Goal: Transaction & Acquisition: Register for event/course

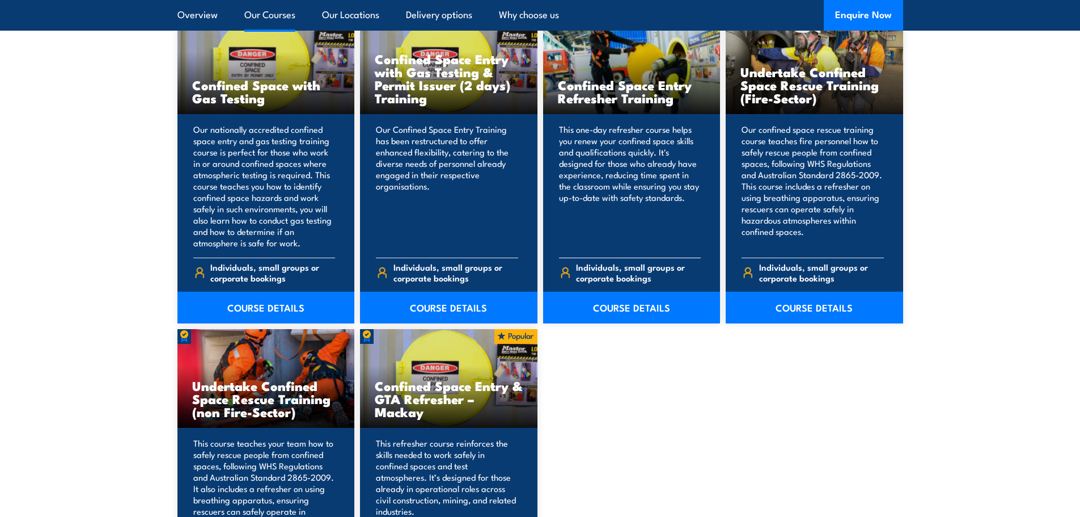
click at [598, 56] on div "Confined Space Entry Refresher Training" at bounding box center [631, 64] width 177 height 99
click at [611, 311] on link "COURSE DETAILS" at bounding box center [631, 307] width 177 height 32
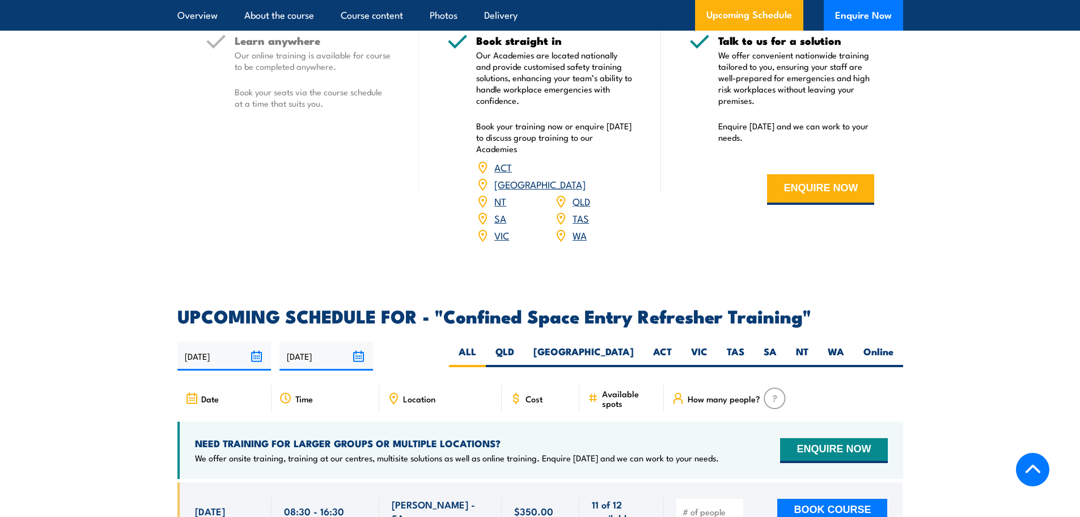
scroll to position [1985, 0]
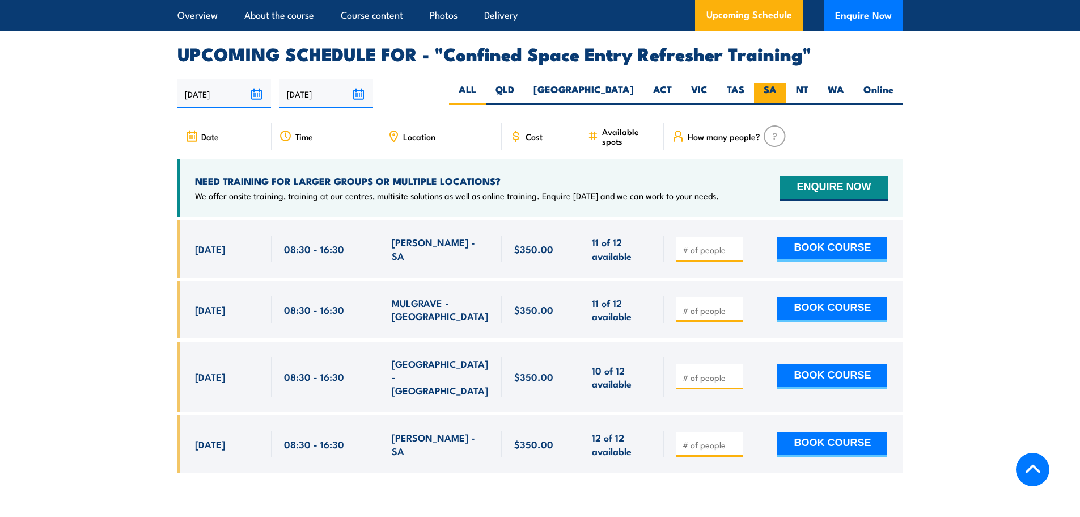
click at [767, 83] on label "SA" at bounding box center [770, 94] width 32 height 22
click at [777, 83] on input "SA" at bounding box center [780, 86] width 7 height 7
radio input "true"
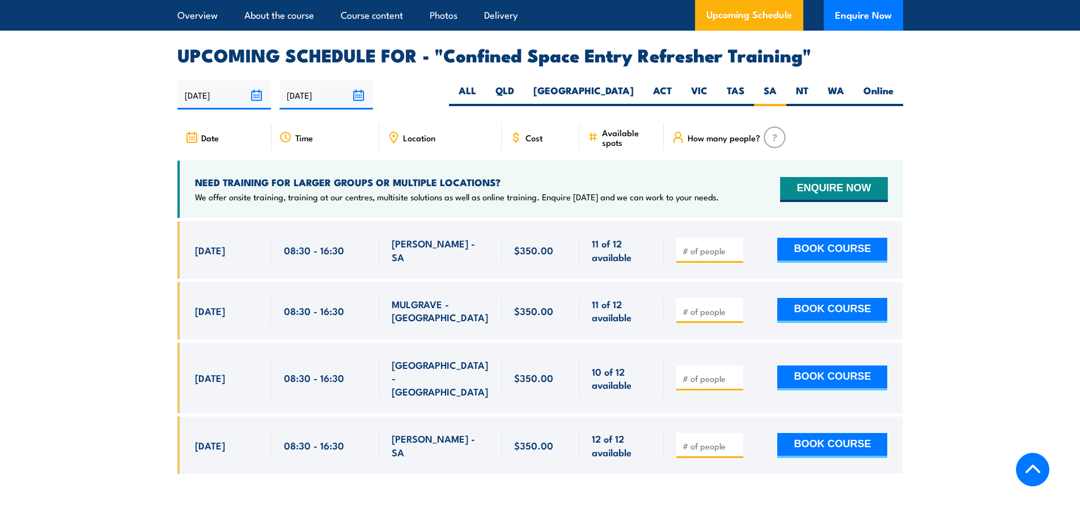
scroll to position [1947, 0]
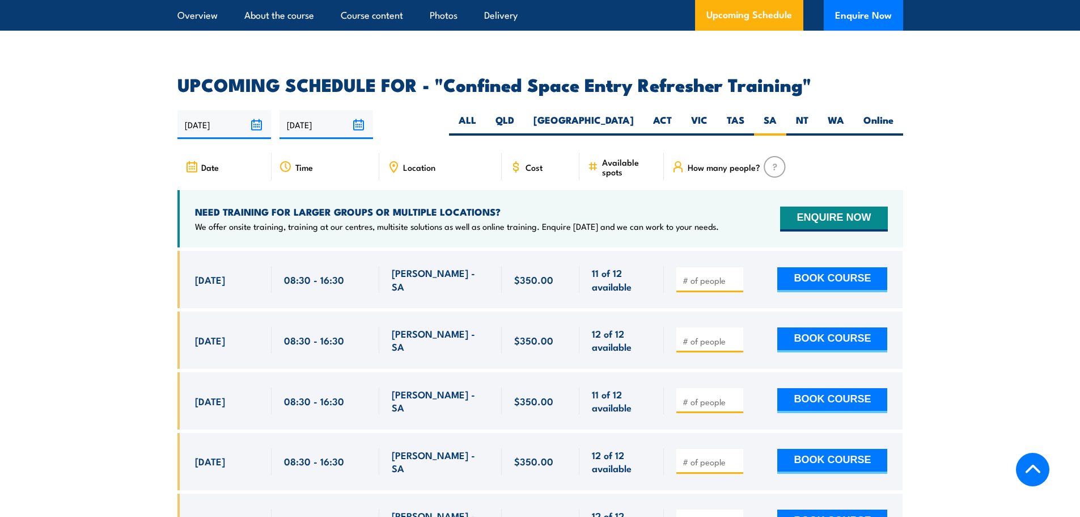
scroll to position [2011, 0]
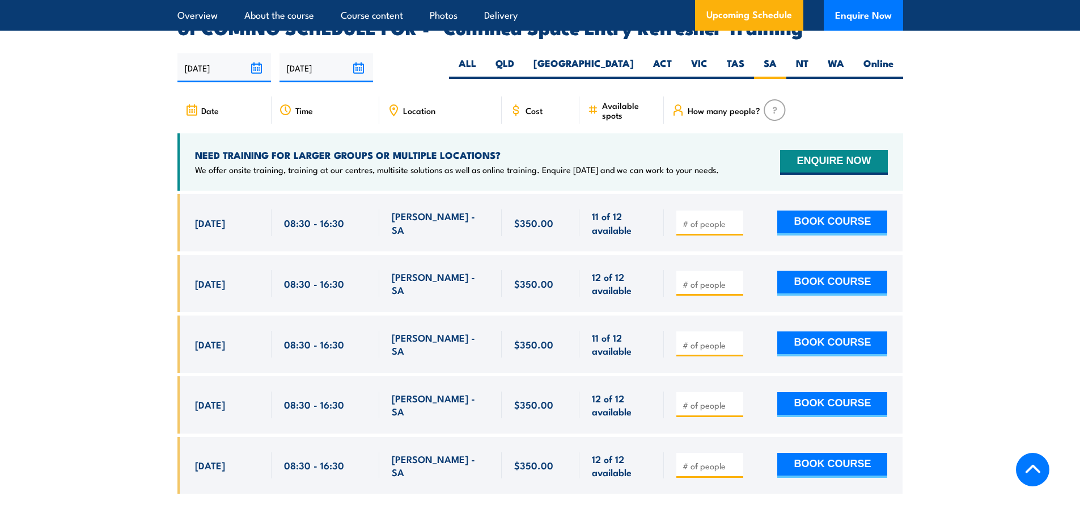
click at [704, 218] on input "number" at bounding box center [711, 223] width 57 height 11
type input "1"
click at [814, 210] on button "BOOK COURSE" at bounding box center [832, 222] width 110 height 25
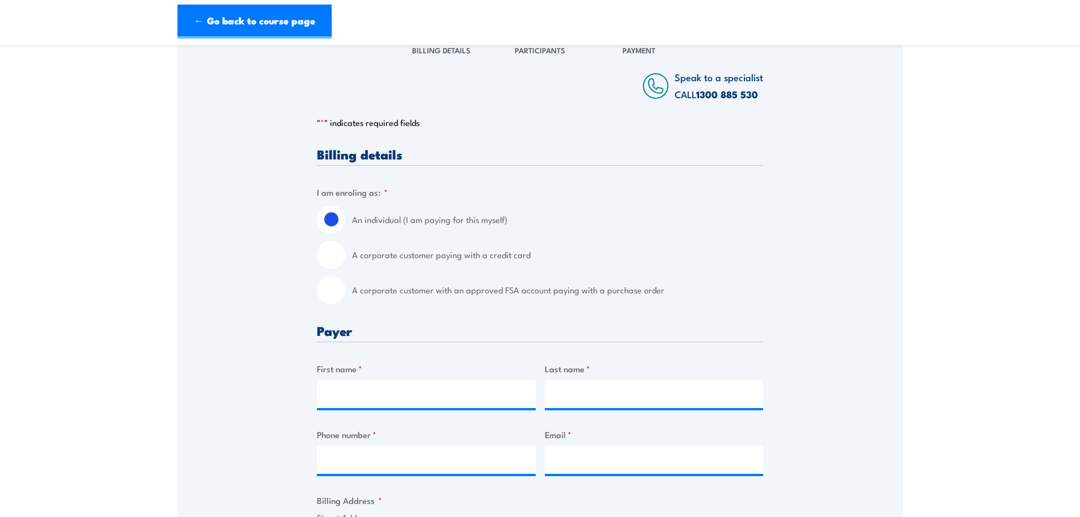
scroll to position [170, 0]
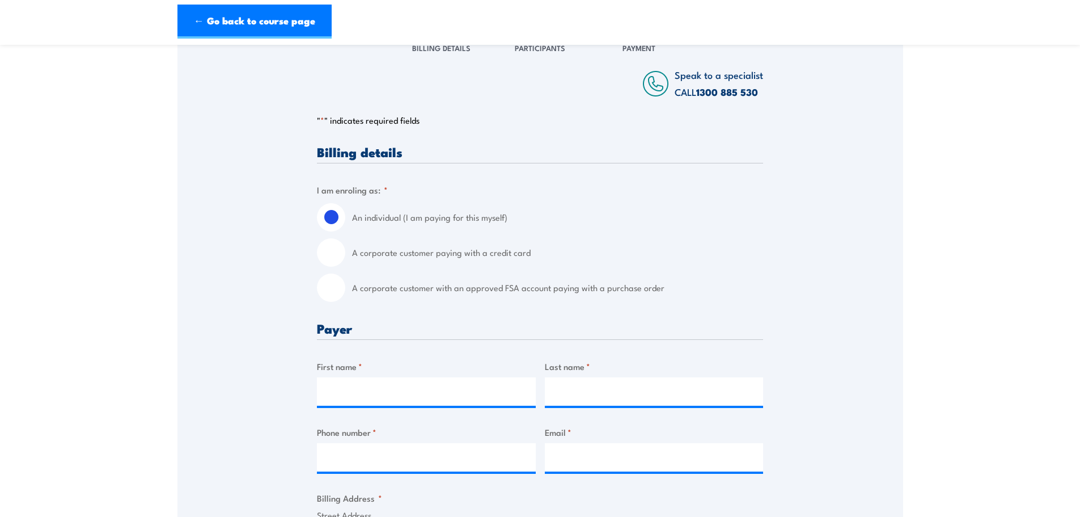
click at [330, 293] on input "A corporate customer with an approved FSA account paying with a purchase order" at bounding box center [331, 287] width 28 height 28
radio input "true"
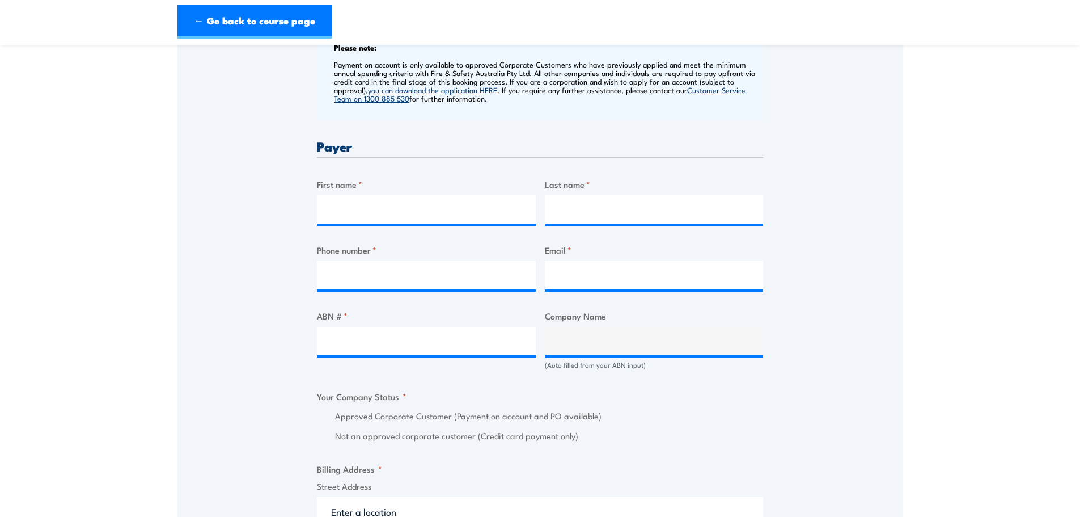
scroll to position [416, 0]
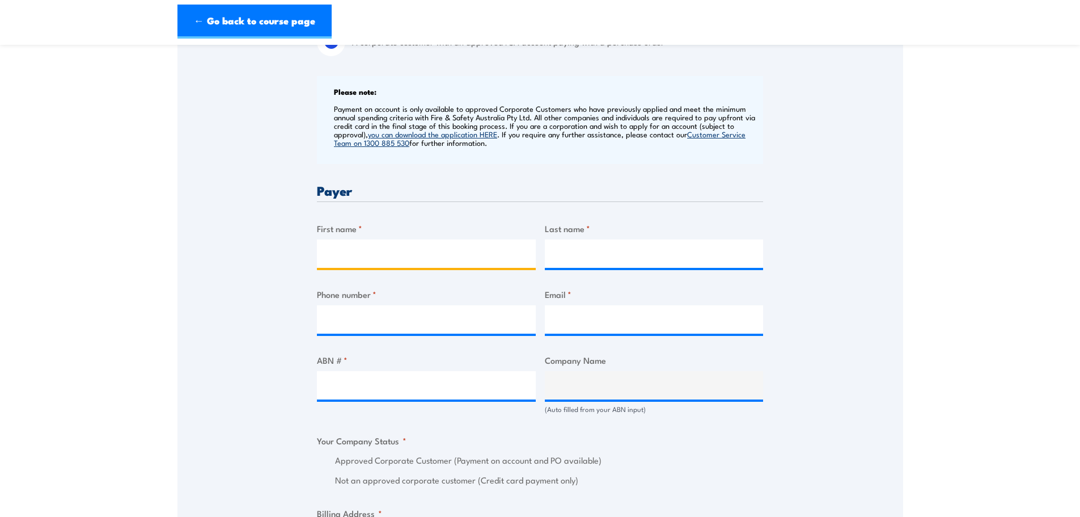
click at [409, 251] on input "First name *" at bounding box center [426, 253] width 219 height 28
type input "Kerri"
type input "Burgemeister"
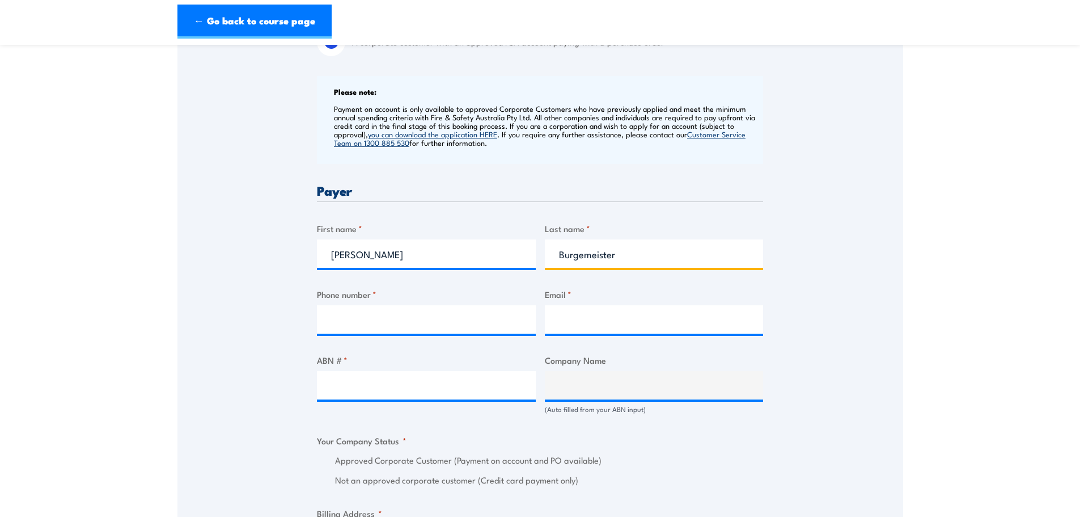
type input "0403648790"
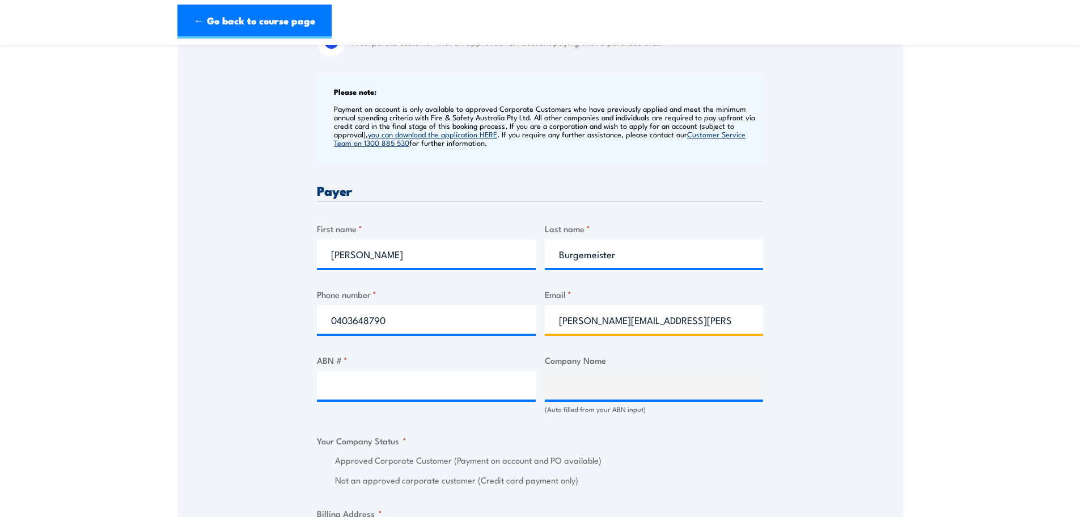
drag, startPoint x: 642, startPoint y: 325, endPoint x: 856, endPoint y: 316, distance: 214.0
click at [847, 318] on div "Speak to a specialist CALL 1300 885 530 CALL 1300 885 530 " * " indicates requi…" at bounding box center [540, 505] width 726 height 1449
type input "kerri.burgemeister@tarac.com.au"
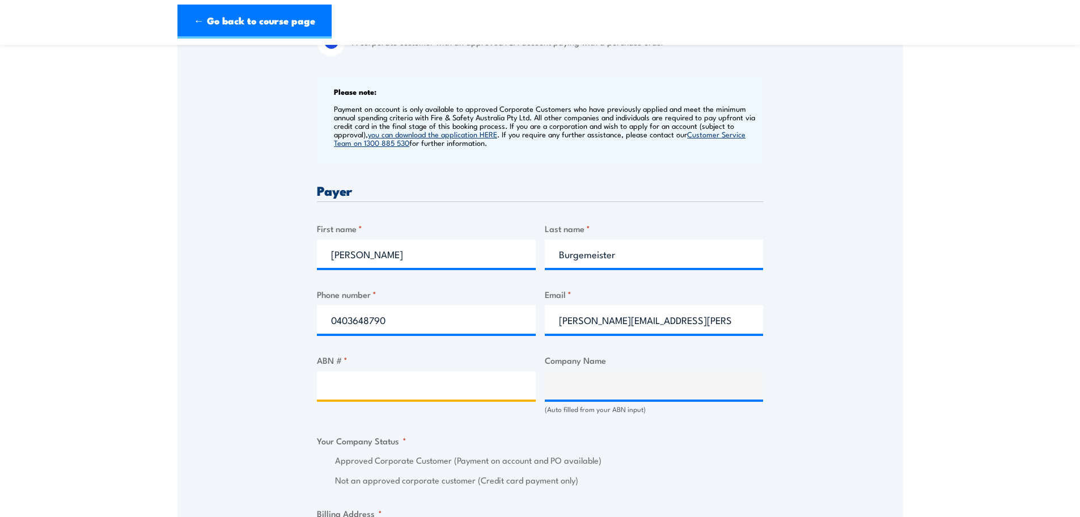
paste input "28 007 513 813"
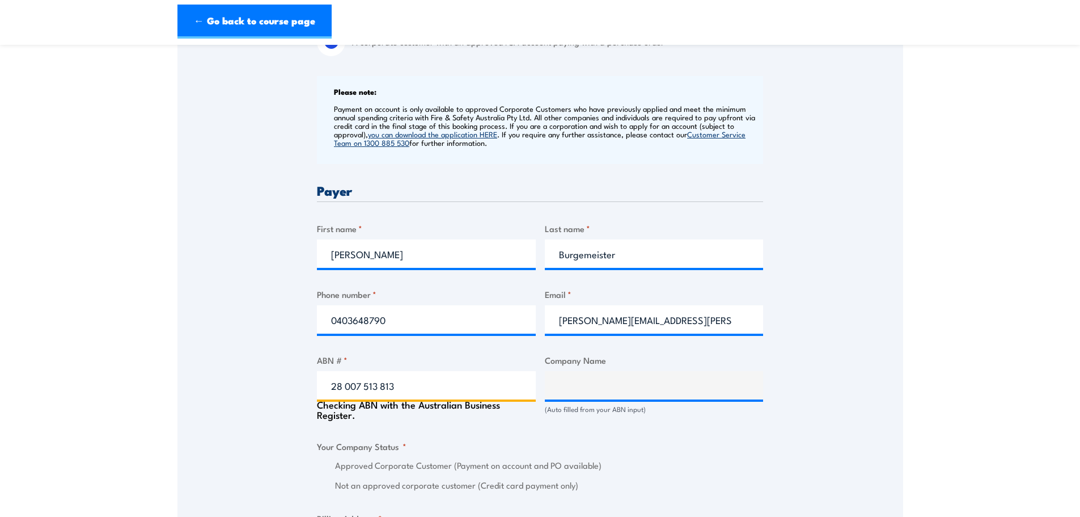
type input "28 007 513 813"
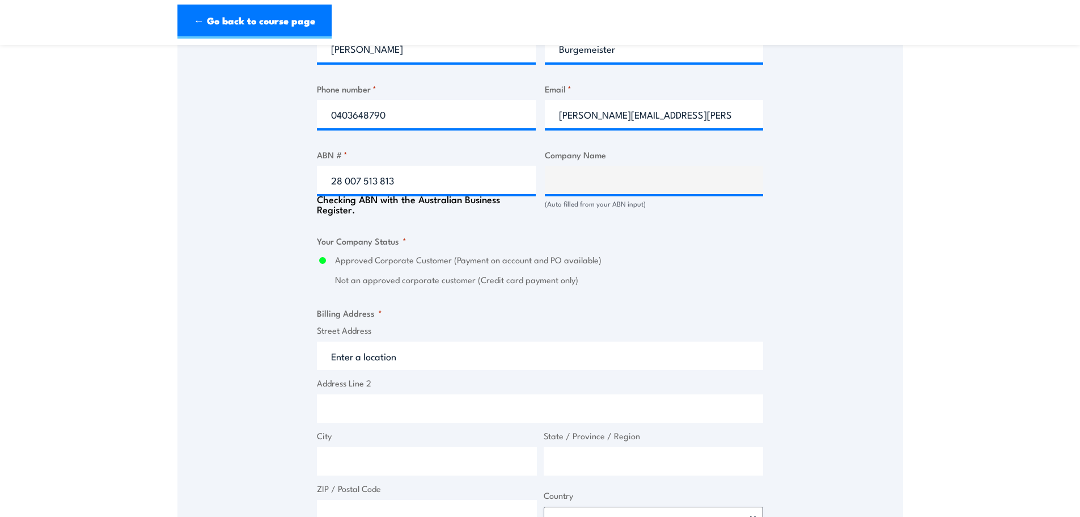
type input "TARAC TECHNOLOGIES PTY LTD"
radio input "true"
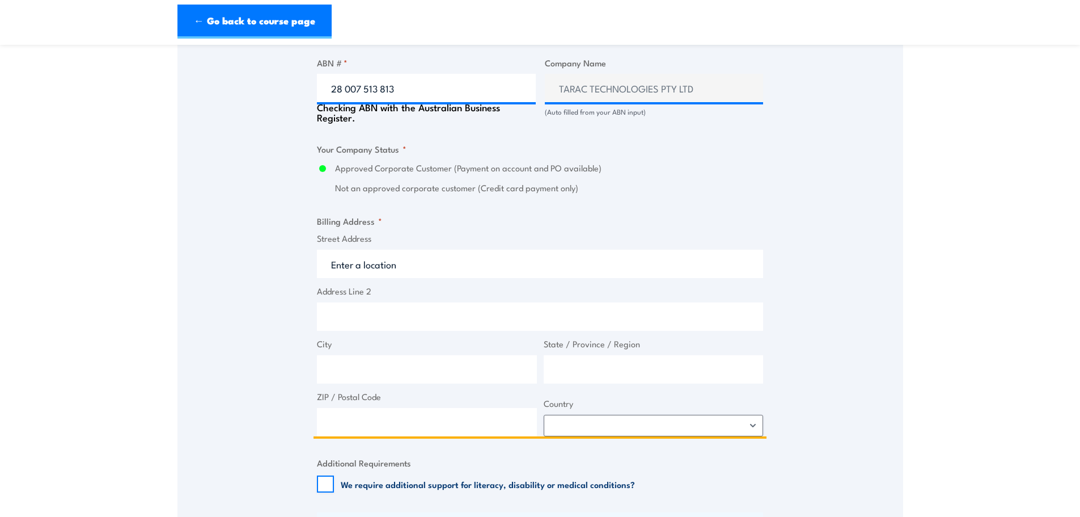
scroll to position [718, 0]
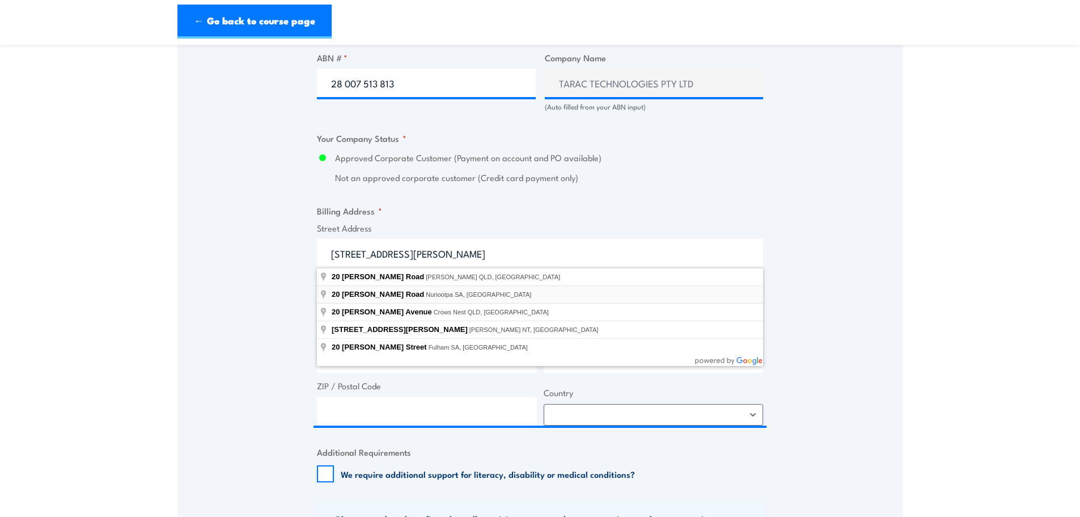
type input "20 Samuel Road, Nuriootpa SA, Australia"
type input "20 Samuel Rd"
type input "Nuriootpa"
type input "South Australia"
type input "5355"
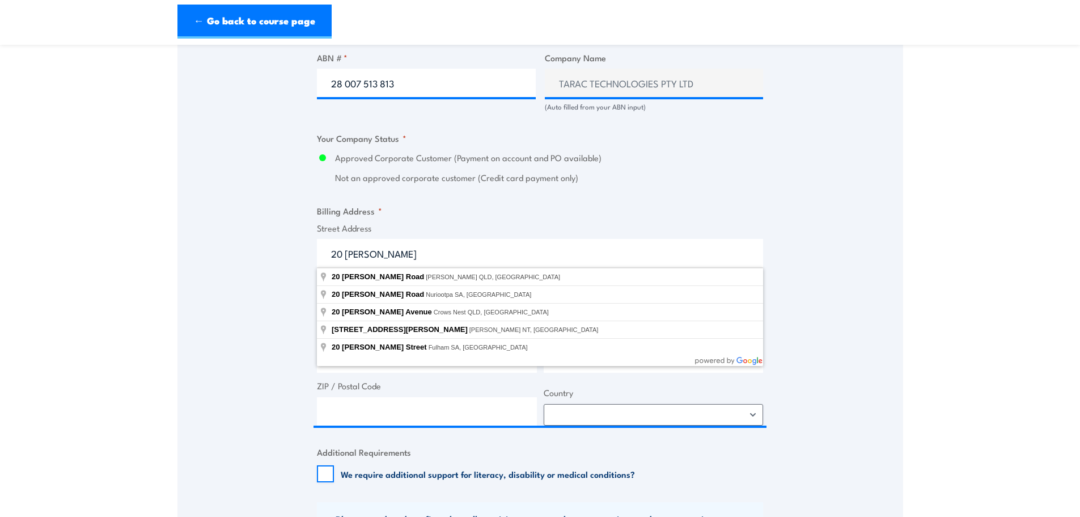
select select "Australia"
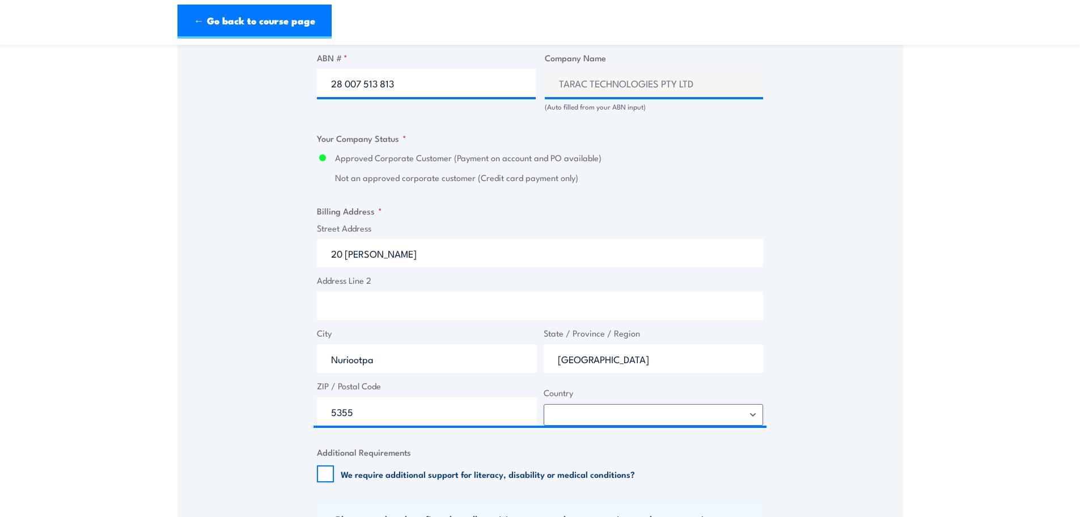
click at [256, 370] on div "Speak to a specialist CALL 1300 885 530 CALL 1300 885 530 " * " indicates requi…" at bounding box center [540, 203] width 726 height 1449
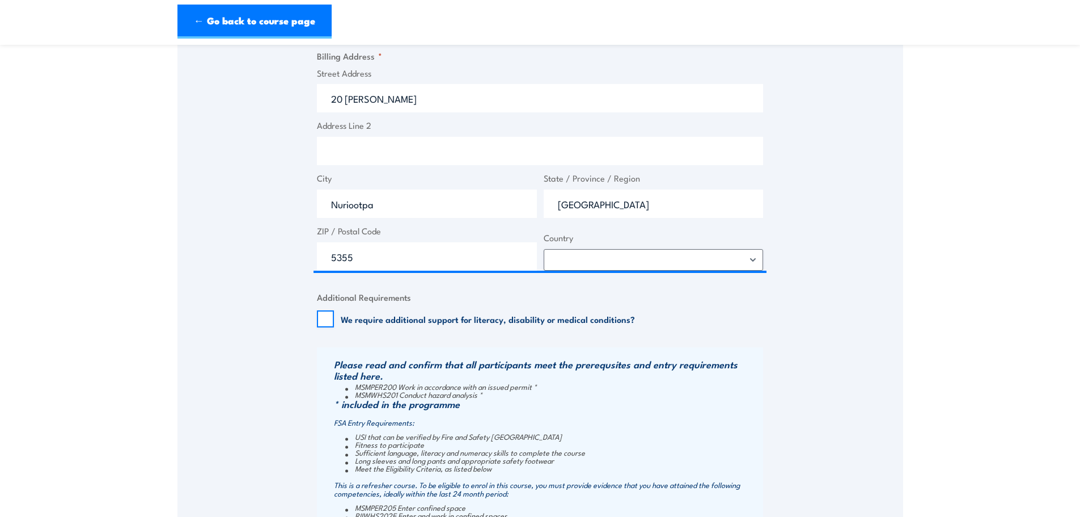
scroll to position [1171, 0]
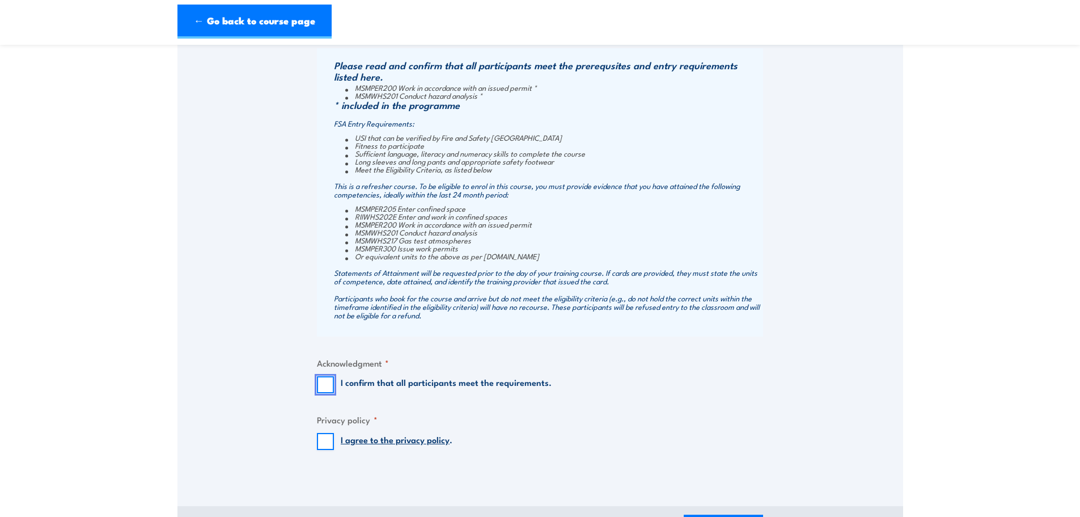
click at [331, 381] on input "I confirm that all participants meet the requirements." at bounding box center [325, 384] width 17 height 17
checkbox input "true"
click at [323, 443] on input "I agree to the privacy policy ." at bounding box center [325, 441] width 17 height 17
checkbox input "true"
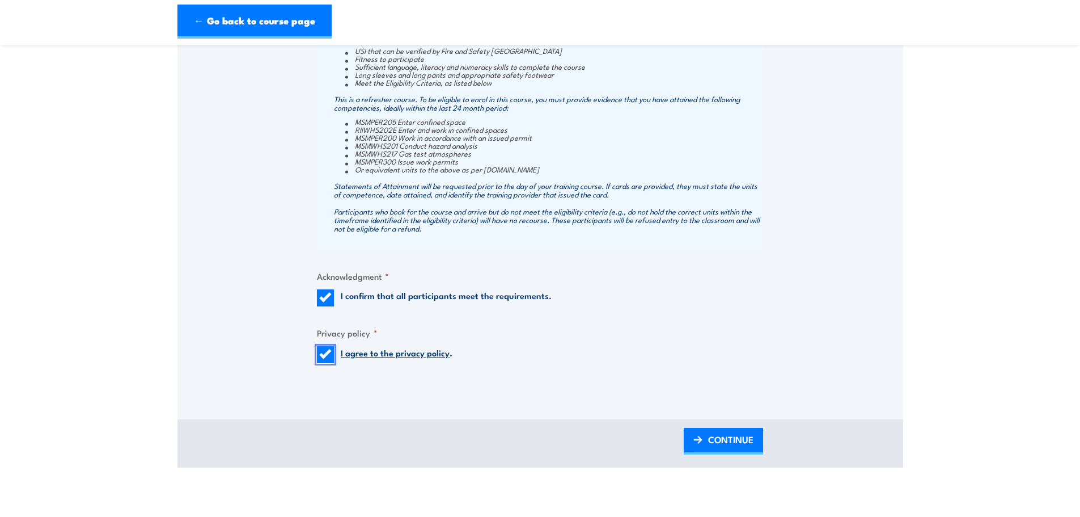
scroll to position [1512, 0]
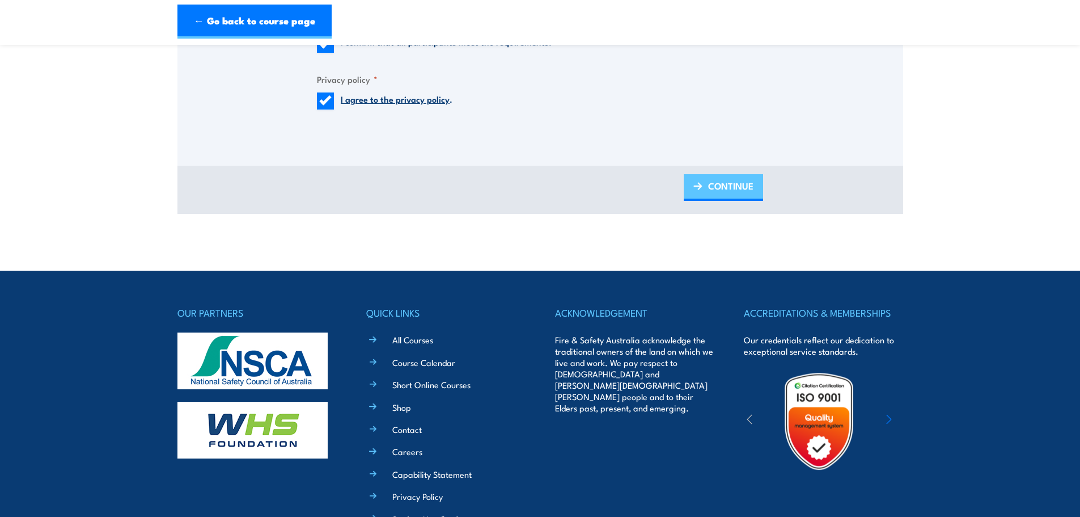
click at [724, 180] on span "CONTINUE" at bounding box center [730, 186] width 45 height 30
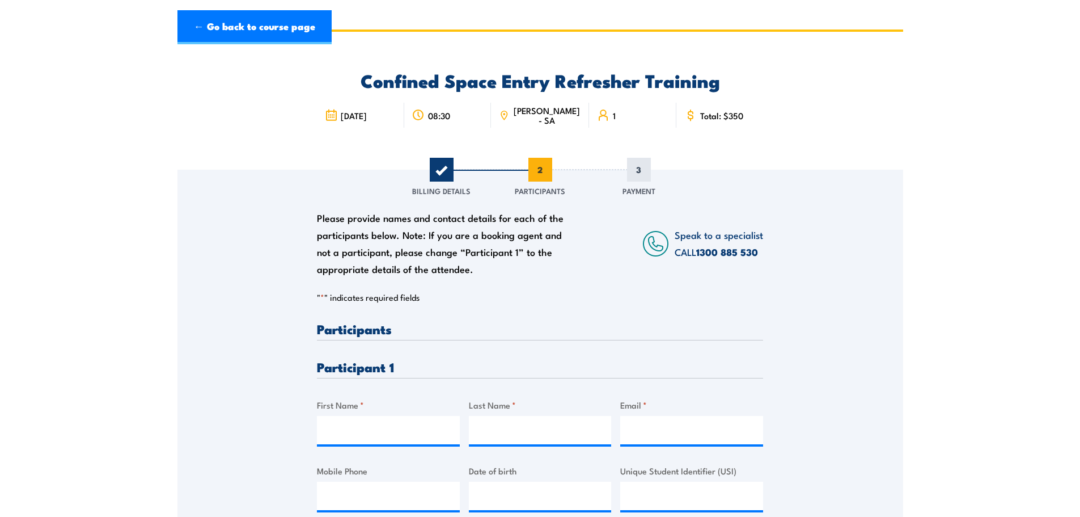
scroll to position [0, 0]
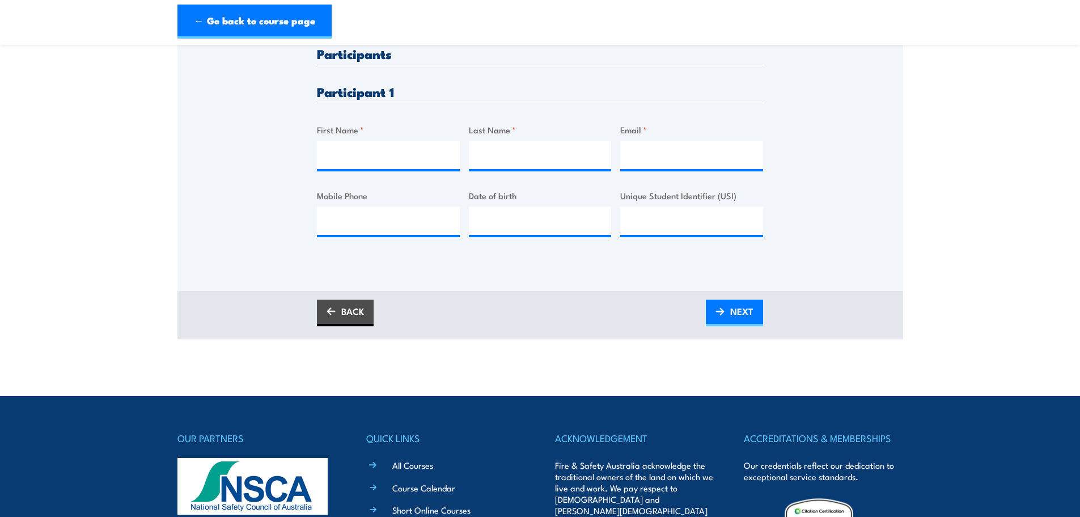
click at [425, 137] on div "First Name *" at bounding box center [388, 146] width 143 height 46
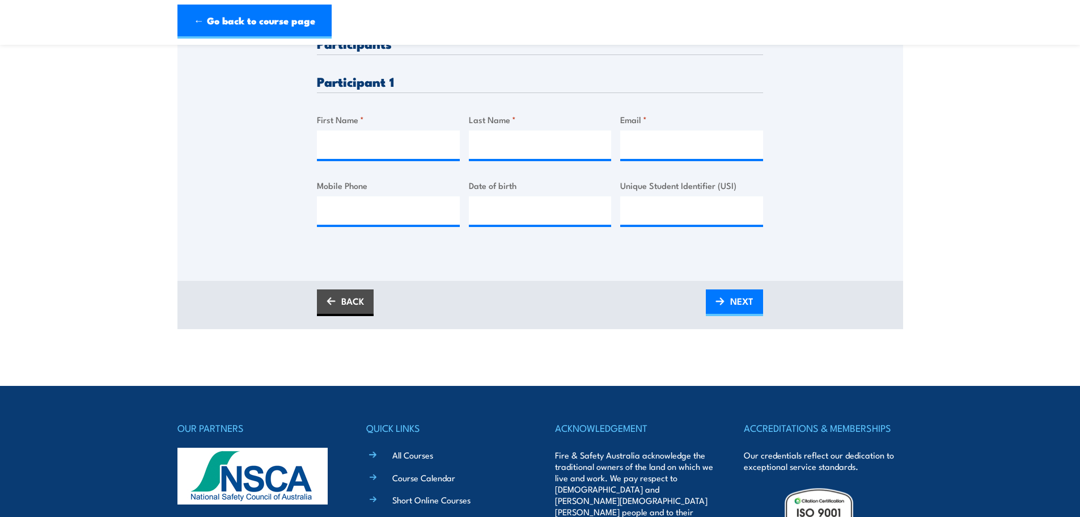
scroll to position [322, 0]
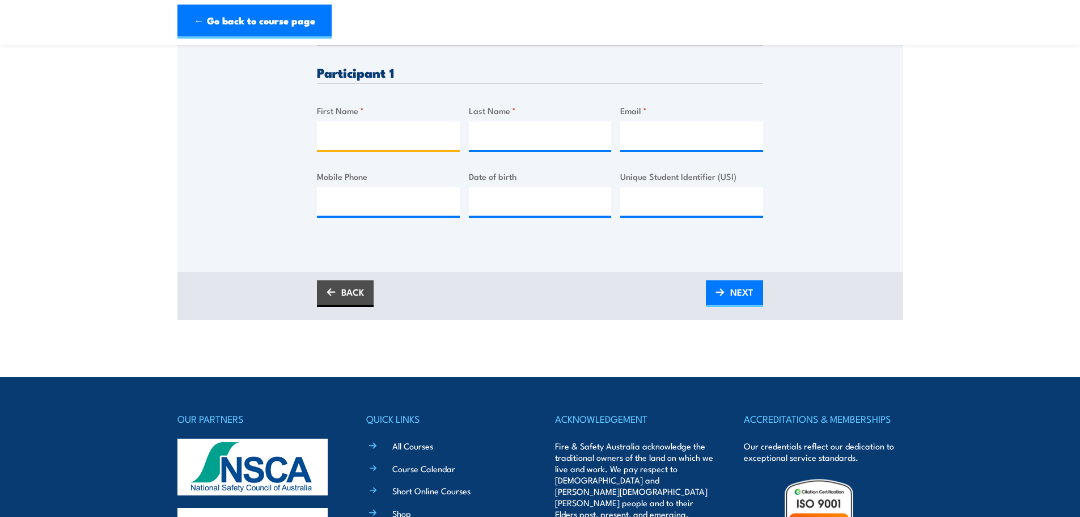
click at [423, 143] on input "First Name *" at bounding box center [388, 135] width 143 height 28
type input "Phoenix"
click at [556, 147] on input "Last Name *" at bounding box center [540, 135] width 143 height 28
type input "Hoskin"
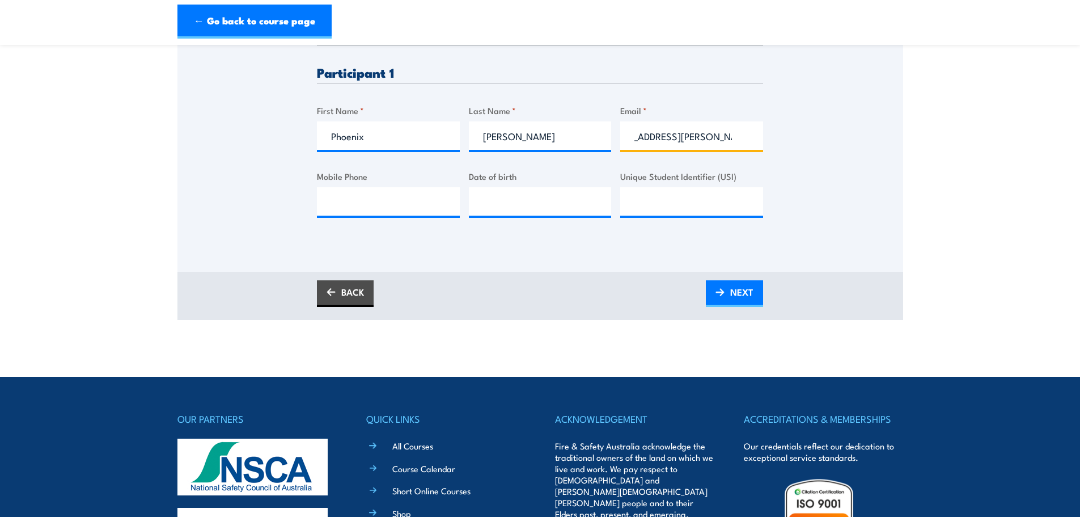
type input "phoenix.hoskin@tarac.com.au"
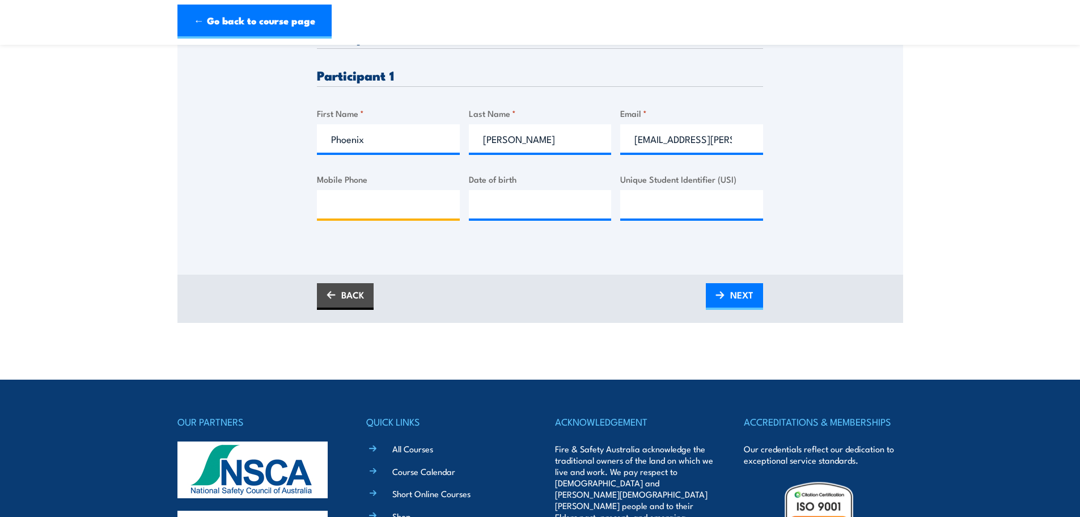
scroll to position [322, 0]
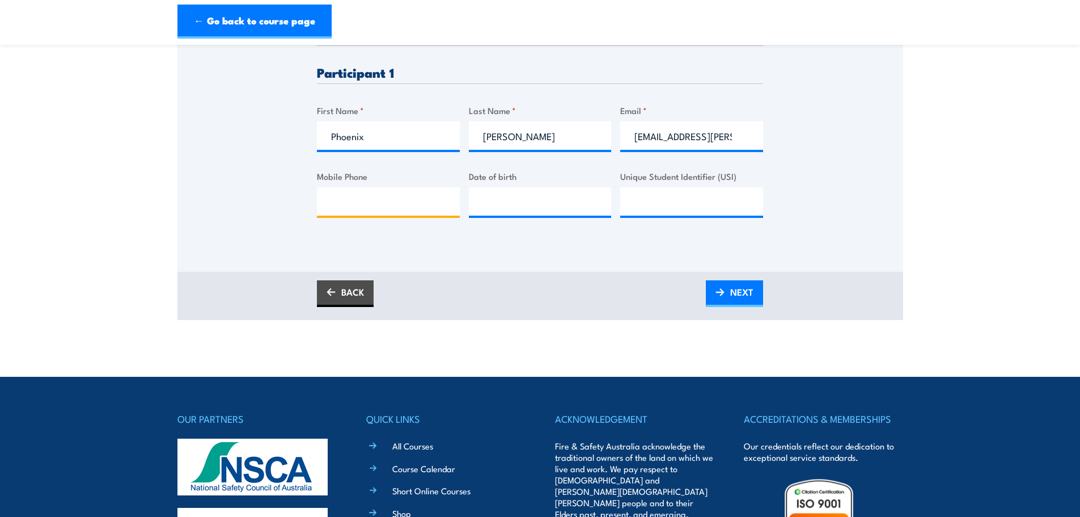
click at [403, 204] on input "Mobile Phone" at bounding box center [388, 201] width 143 height 28
type input "0426008475"
type input "30/03/2001"
click at [674, 201] on input "Unique Student Identifier (USI)" at bounding box center [691, 201] width 143 height 28
paste input "AHGN4XMVJF"
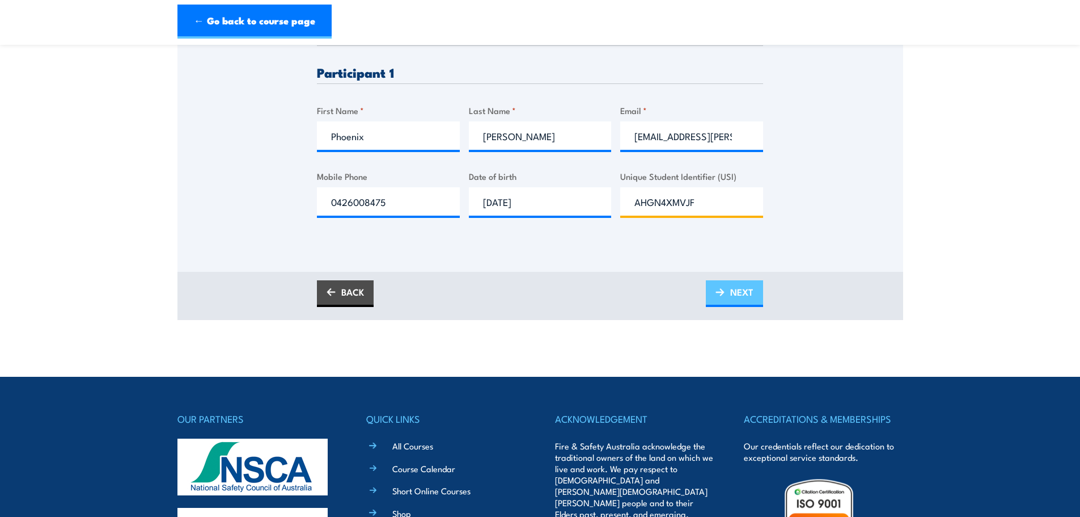
type input "AHGN4XMVJF"
click at [724, 292] on img at bounding box center [720, 292] width 9 height 8
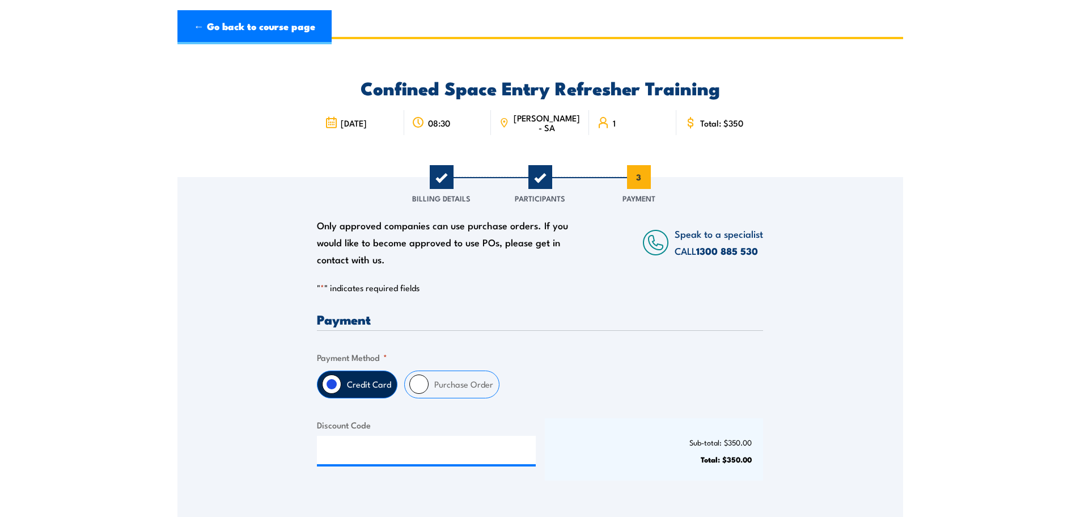
scroll to position [0, 0]
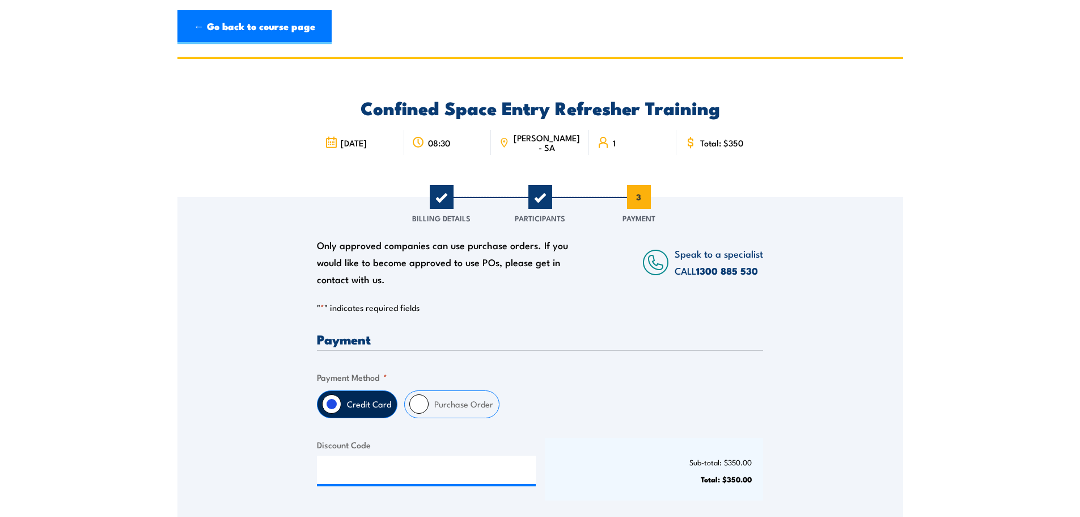
click at [451, 406] on label "Purchase Order" at bounding box center [464, 404] width 70 height 27
click at [429, 406] on input "Purchase Order" at bounding box center [418, 403] width 19 height 19
radio input "true"
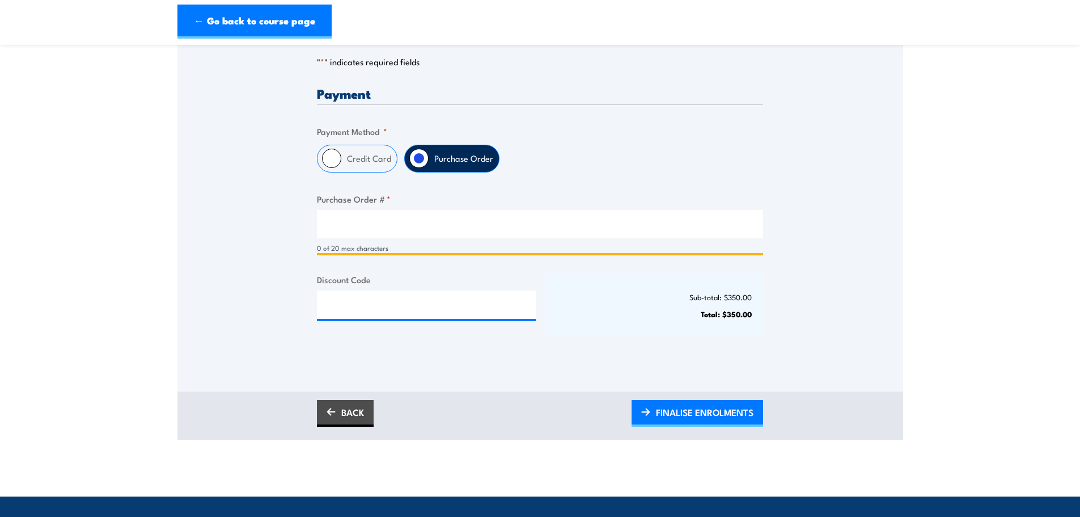
click at [419, 222] on input "Purchase Order # *" at bounding box center [540, 224] width 446 height 28
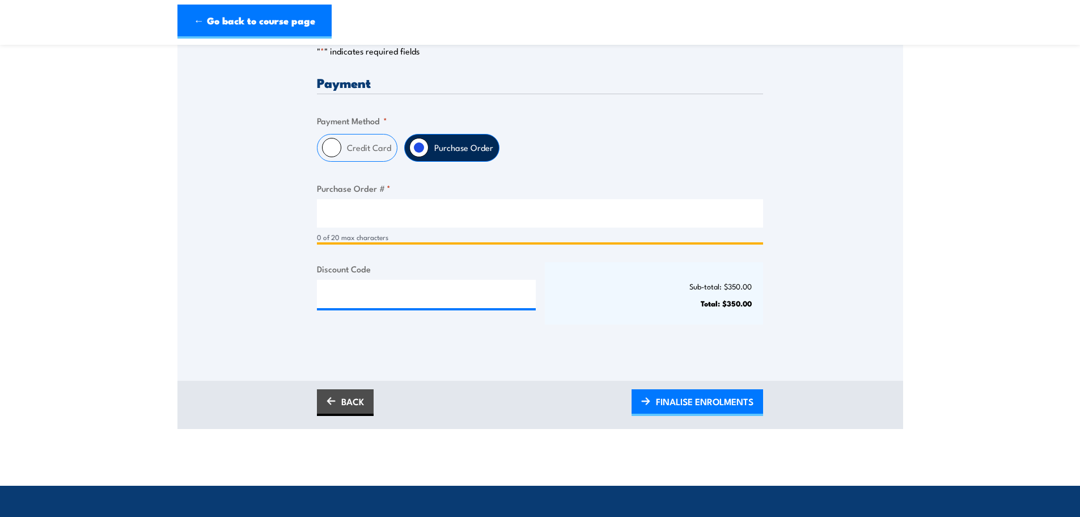
scroll to position [265, 0]
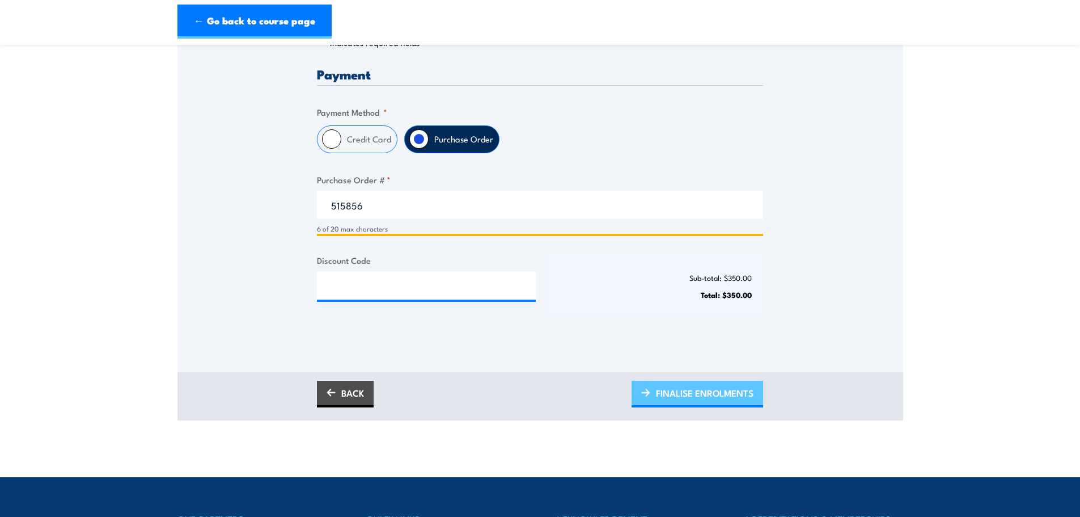
type input "515856"
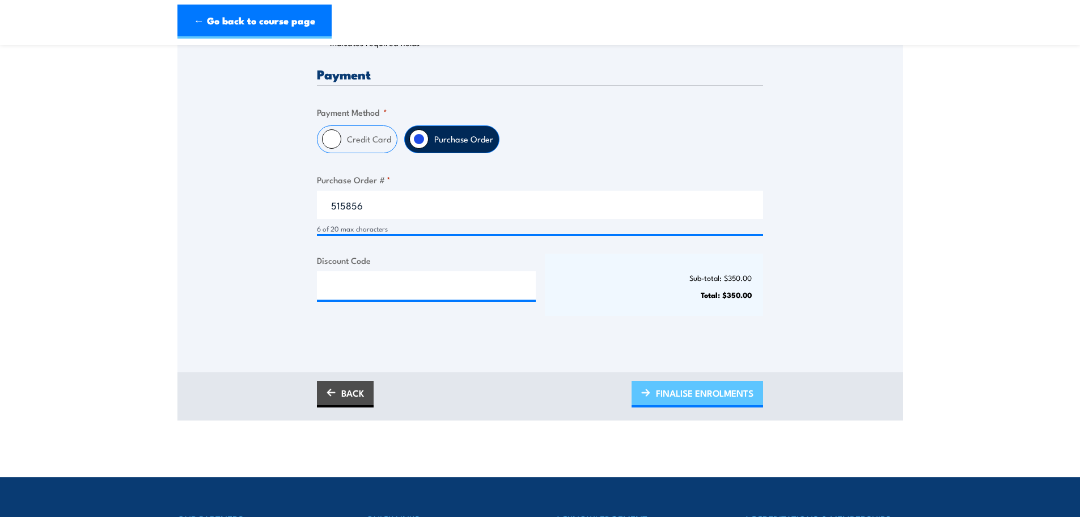
click at [674, 392] on span "FINALISE ENROLMENTS" at bounding box center [705, 393] width 98 height 30
